Goal: Check status

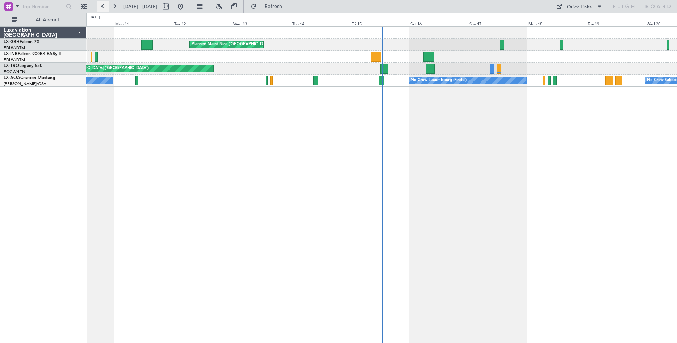
click at [102, 6] on button at bounding box center [103, 7] width 12 height 12
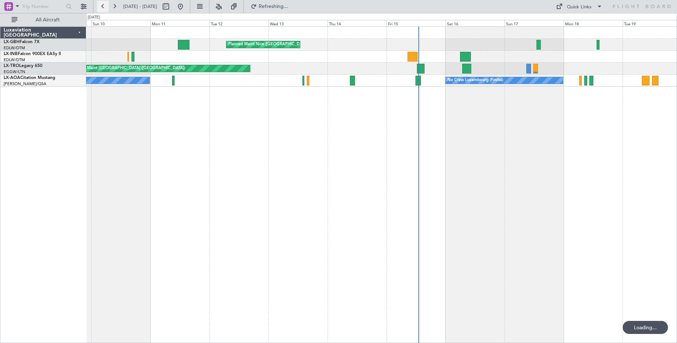
click at [102, 6] on button at bounding box center [103, 7] width 12 height 12
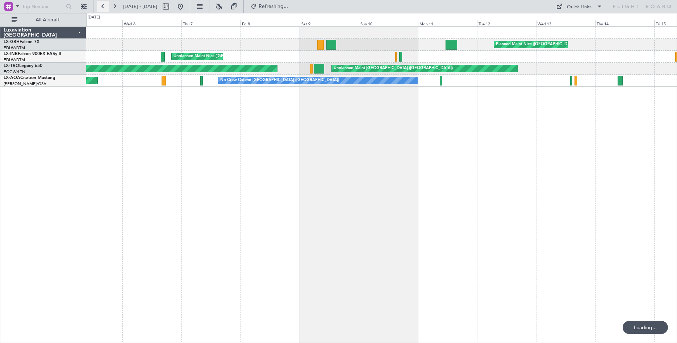
click at [102, 6] on button at bounding box center [103, 7] width 12 height 12
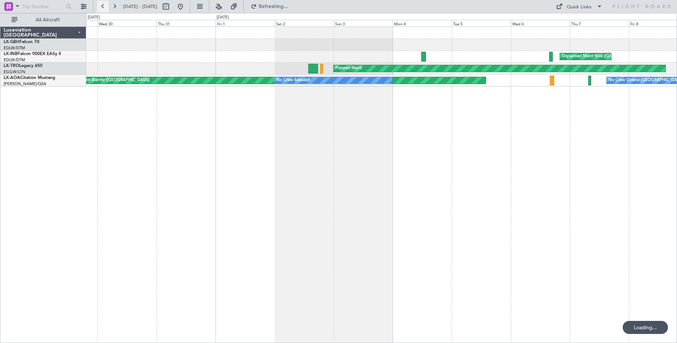
click at [102, 6] on button at bounding box center [103, 7] width 12 height 12
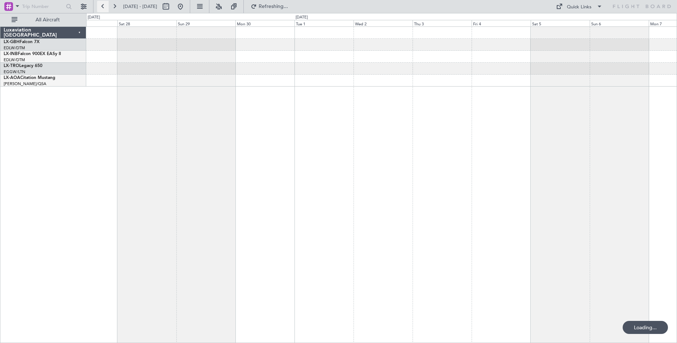
click at [102, 6] on button at bounding box center [103, 7] width 12 height 12
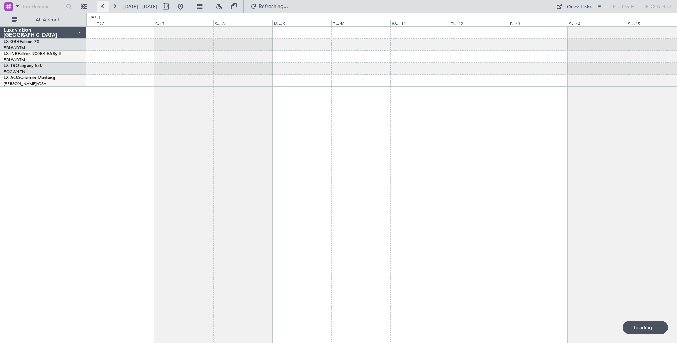
click at [102, 6] on button at bounding box center [103, 7] width 12 height 12
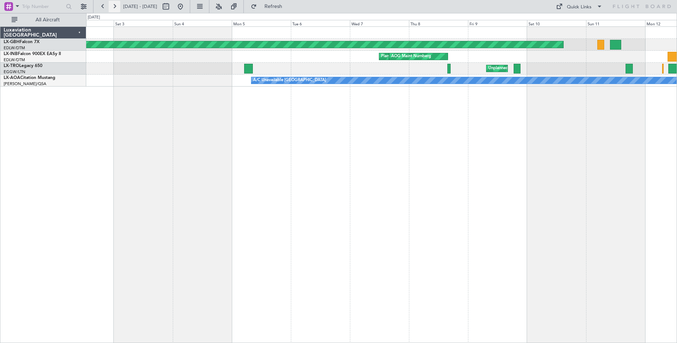
click at [113, 6] on button at bounding box center [115, 7] width 12 height 12
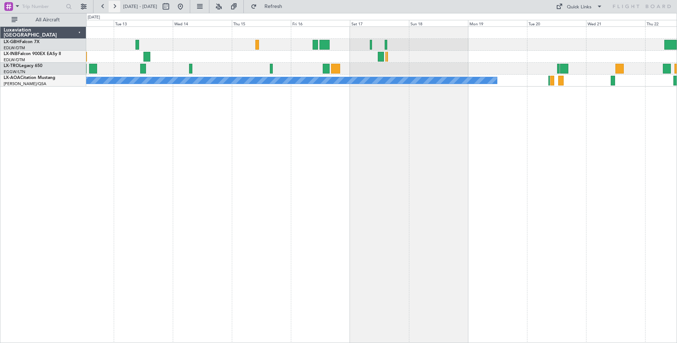
click at [113, 6] on button at bounding box center [115, 7] width 12 height 12
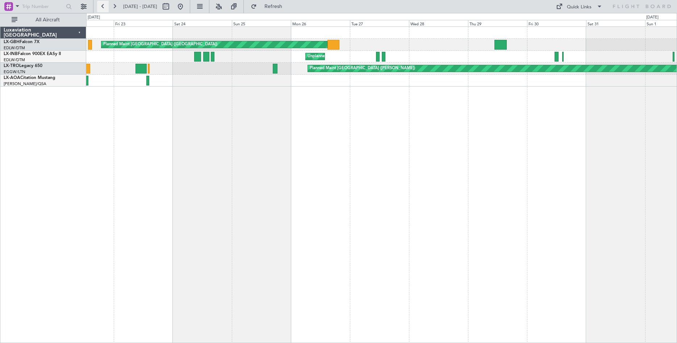
click at [105, 8] on button at bounding box center [103, 7] width 12 height 12
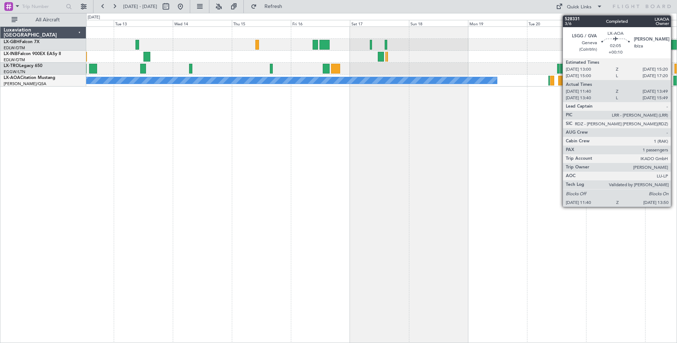
click at [674, 82] on div at bounding box center [675, 81] width 5 height 10
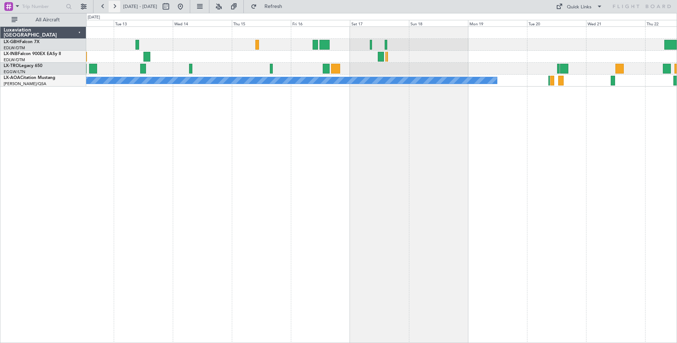
click at [113, 7] on button at bounding box center [115, 7] width 12 height 12
